Goal: Find specific page/section: Find specific page/section

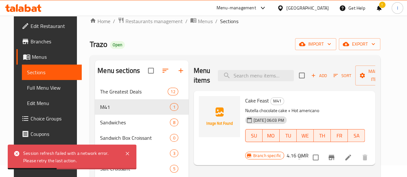
scroll to position [12, 0]
click at [24, 7] on icon at bounding box center [23, 8] width 36 height 8
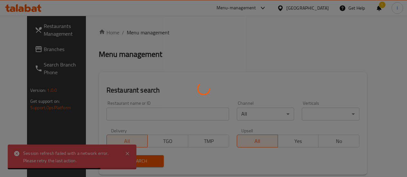
scroll to position [12, 0]
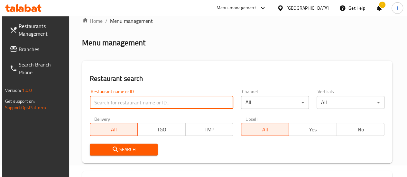
click at [119, 104] on input "search" at bounding box center [161, 102] width 143 height 13
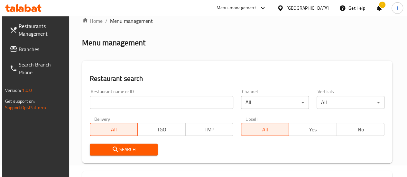
click at [17, 9] on icon at bounding box center [17, 7] width 2 height 7
